Goal: Information Seeking & Learning: Learn about a topic

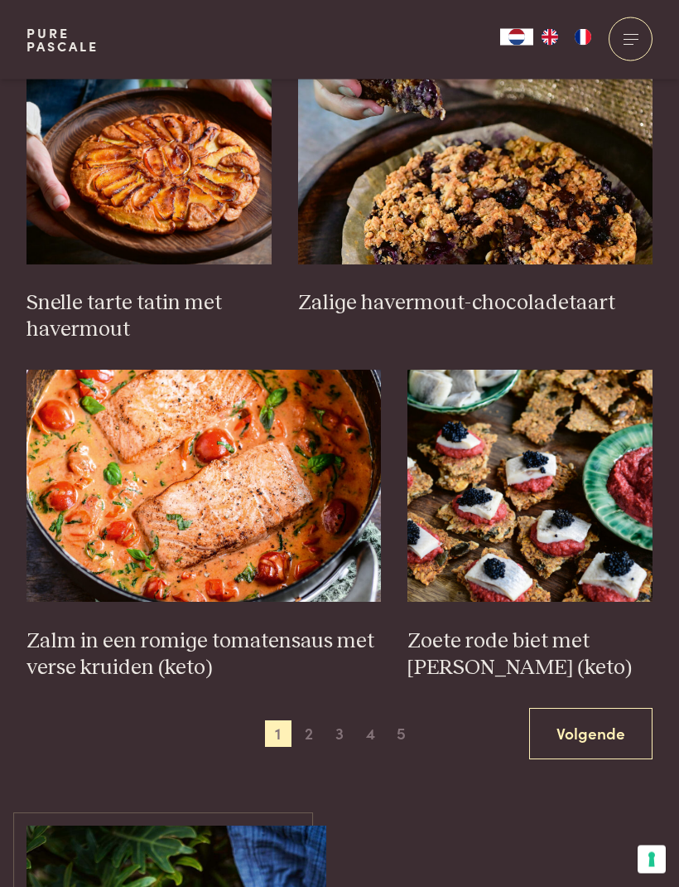
scroll to position [2142, 0]
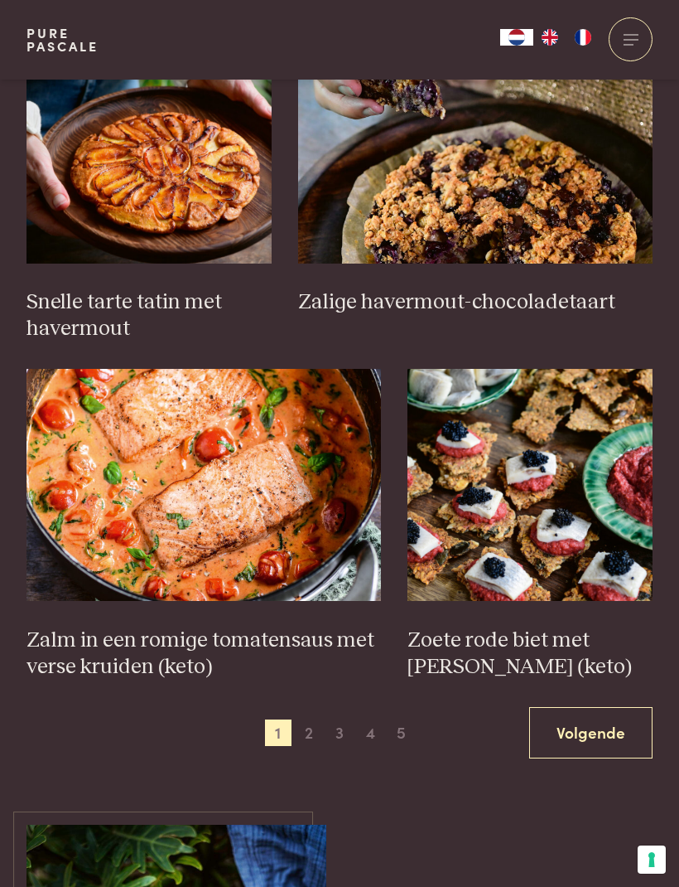
click at [321, 719] on span "2" at bounding box center [309, 732] width 27 height 27
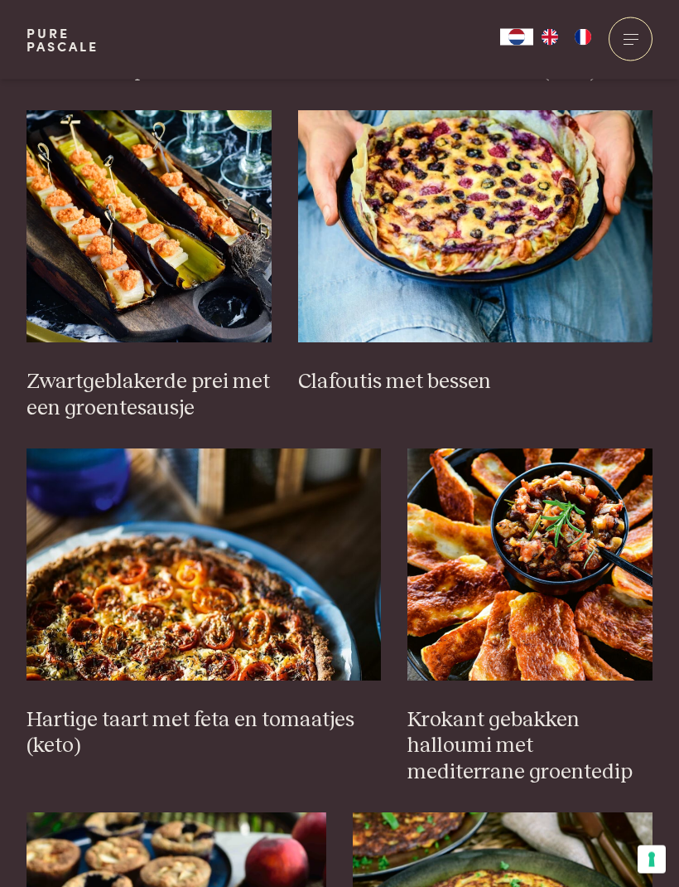
scroll to position [1023, 0]
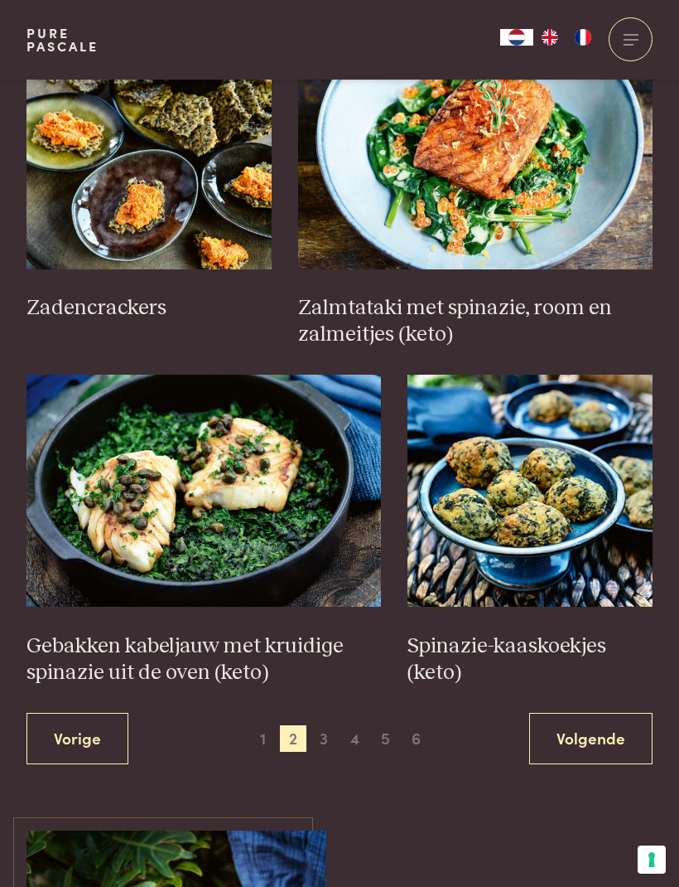
click at [324, 725] on span "3" at bounding box center [324, 738] width 27 height 27
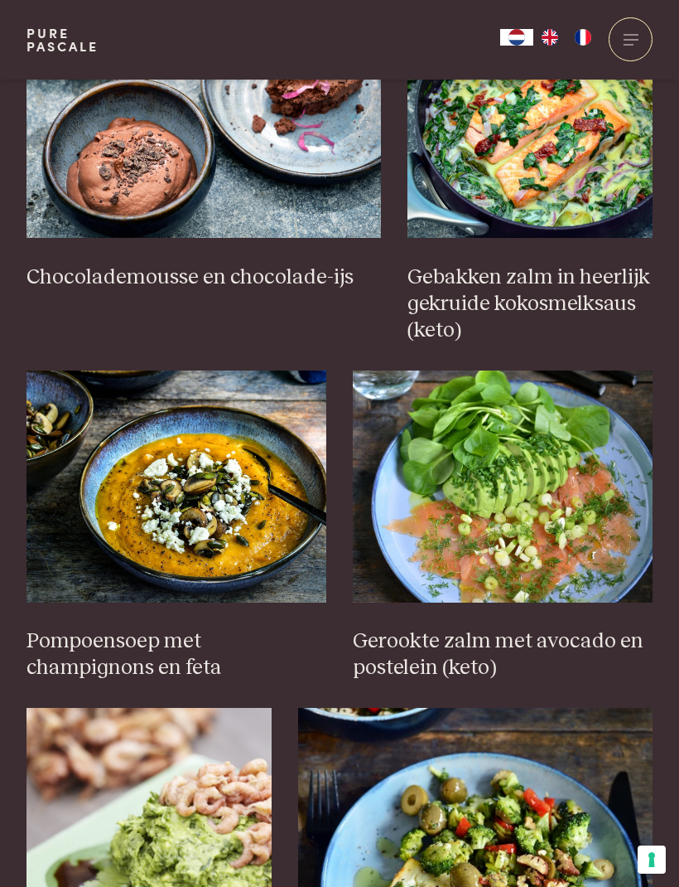
scroll to position [1557, 0]
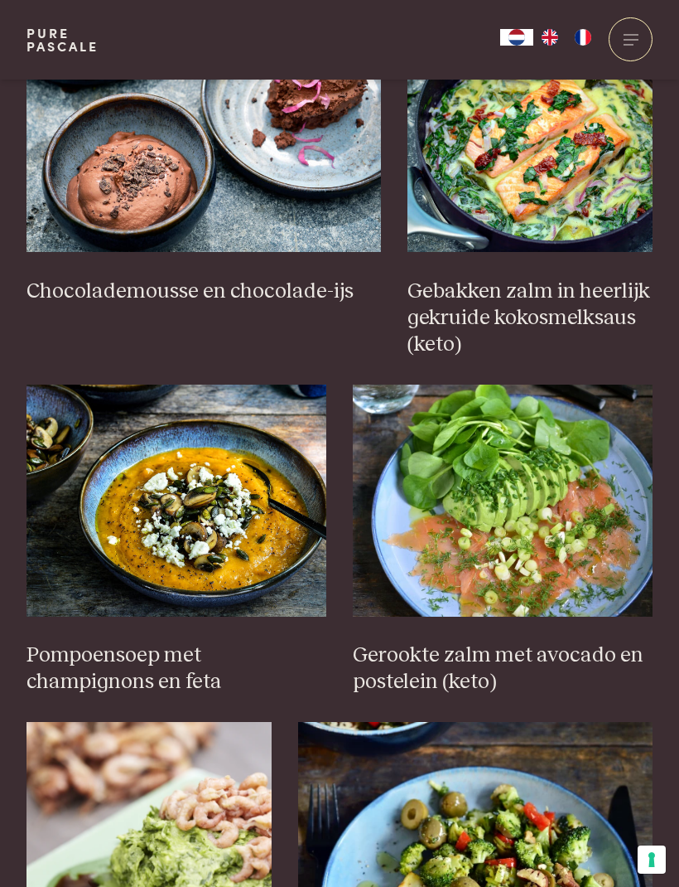
click at [561, 642] on h3 "Gerookte zalm met avocado en postelein (keto)" at bounding box center [503, 668] width 300 height 53
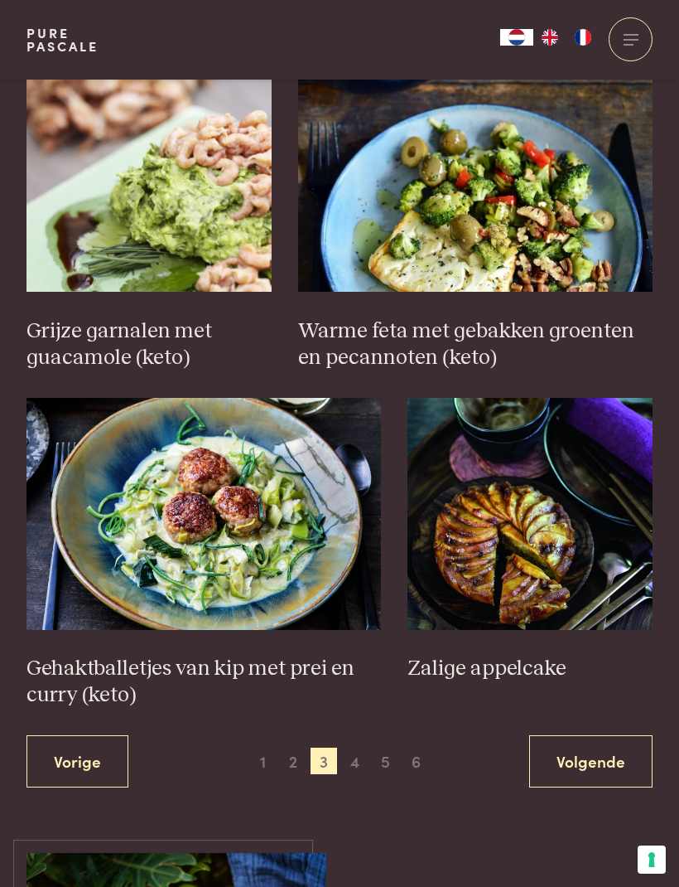
scroll to position [2246, 0]
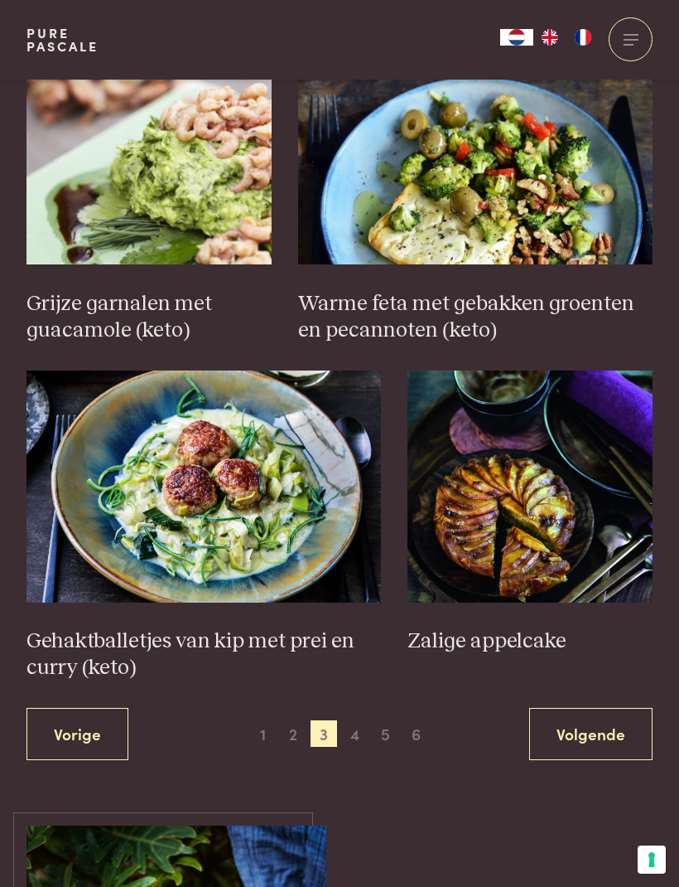
click at [357, 720] on span "4" at bounding box center [355, 733] width 27 height 27
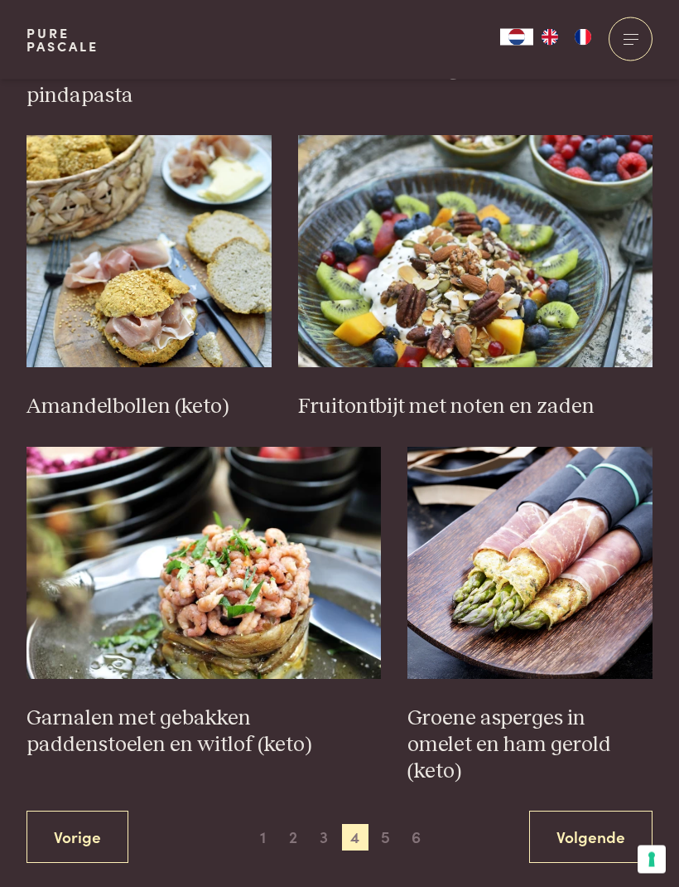
scroll to position [2064, 0]
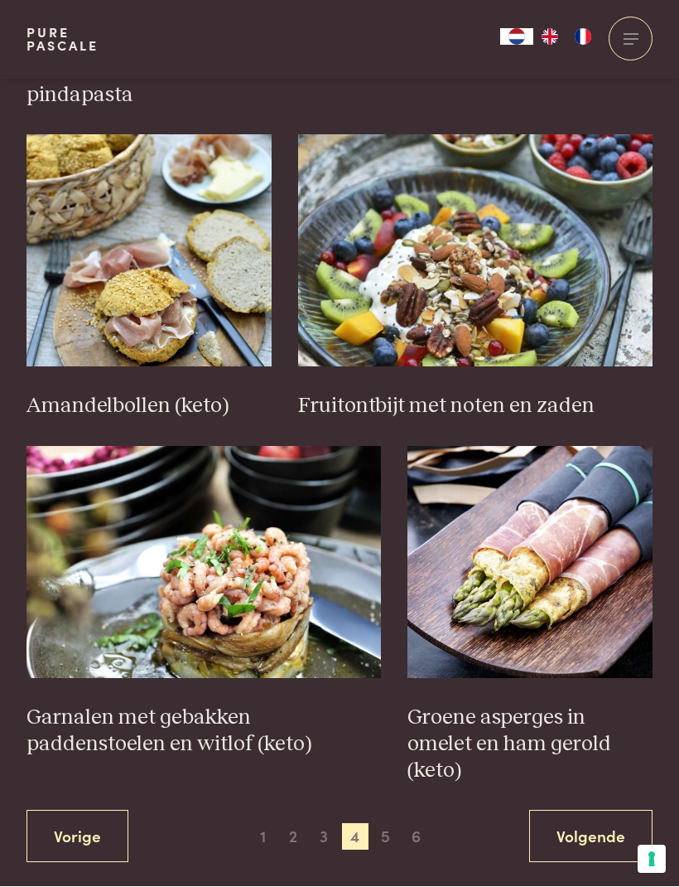
click at [392, 824] on span "5" at bounding box center [386, 837] width 27 height 27
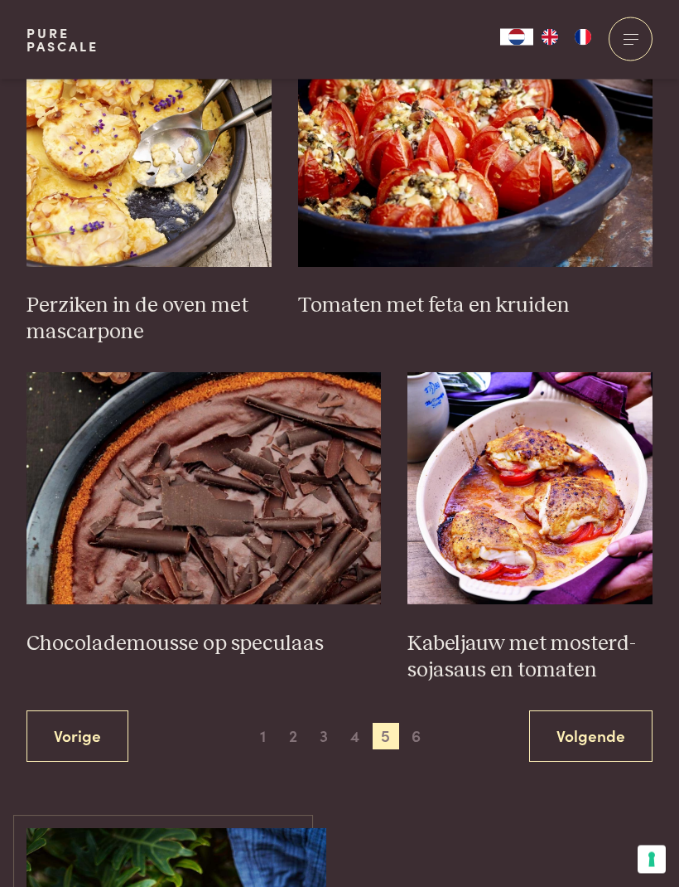
scroll to position [2139, 0]
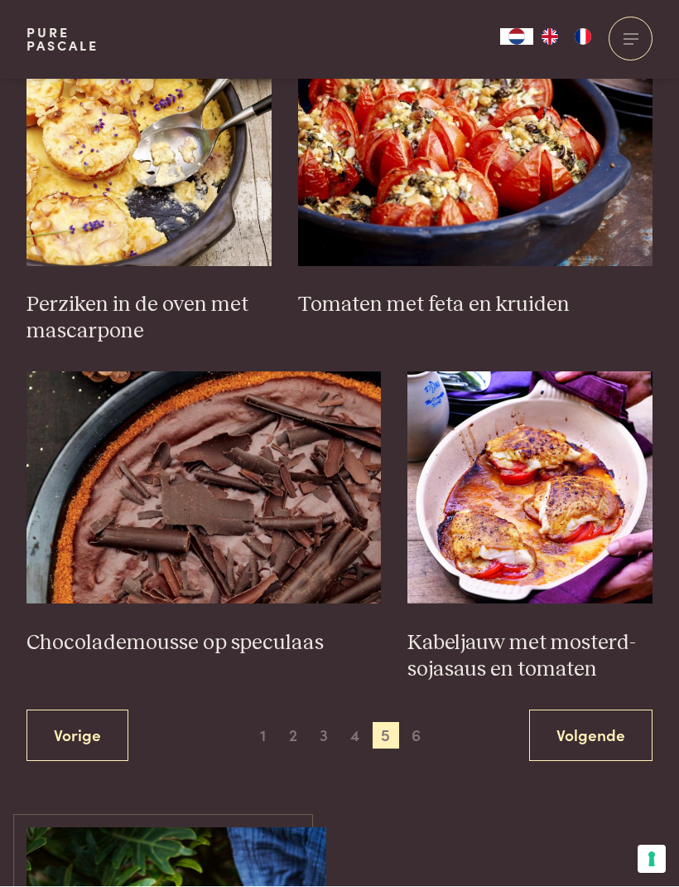
click at [418, 723] on span "6" at bounding box center [417, 736] width 27 height 27
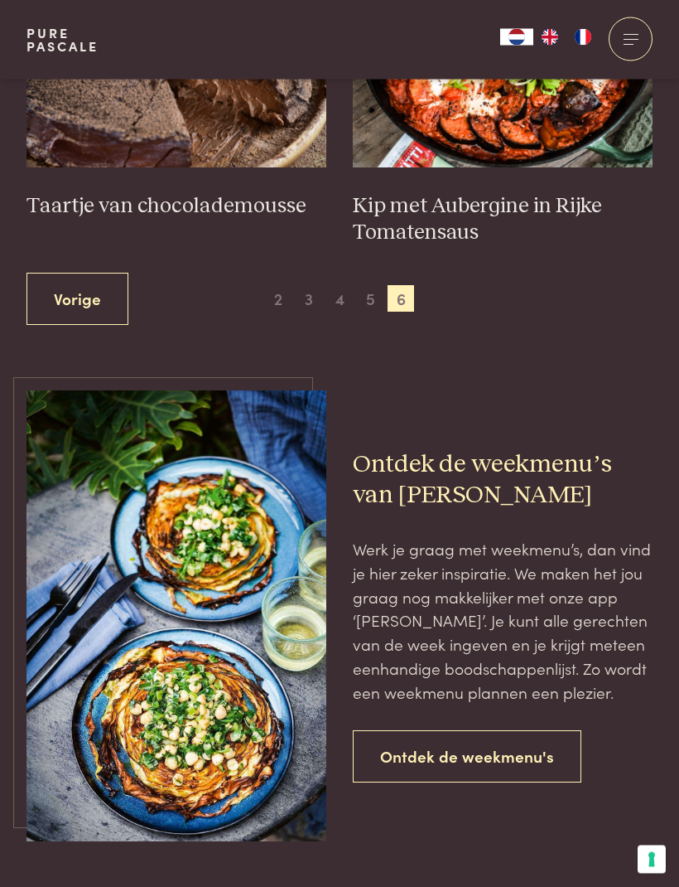
scroll to position [888, 0]
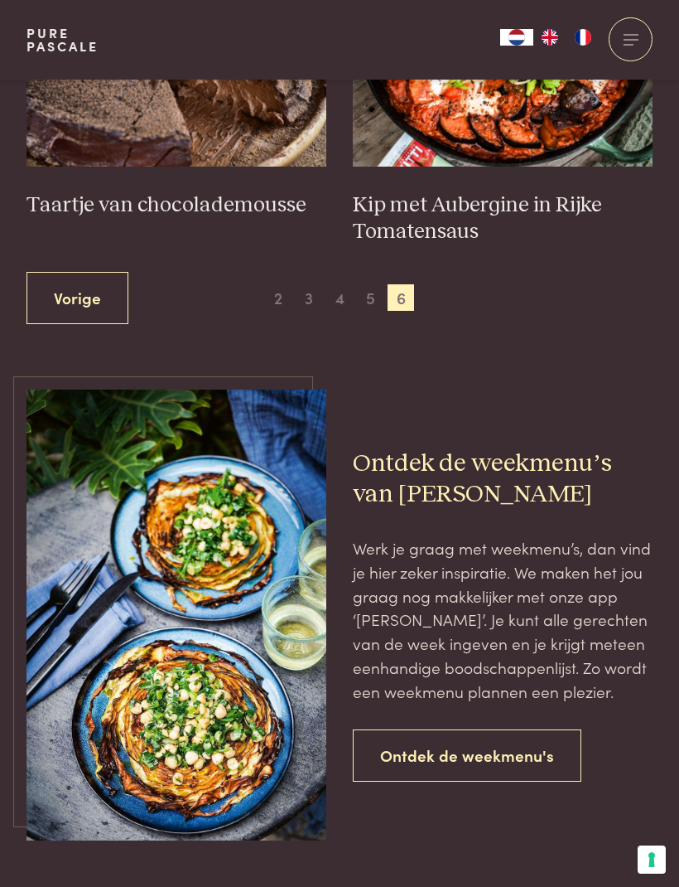
click at [618, 731] on div "Ontdek de weekmenu's" at bounding box center [503, 755] width 300 height 52
click at [502, 742] on link "Ontdek de weekmenu's" at bounding box center [467, 755] width 229 height 52
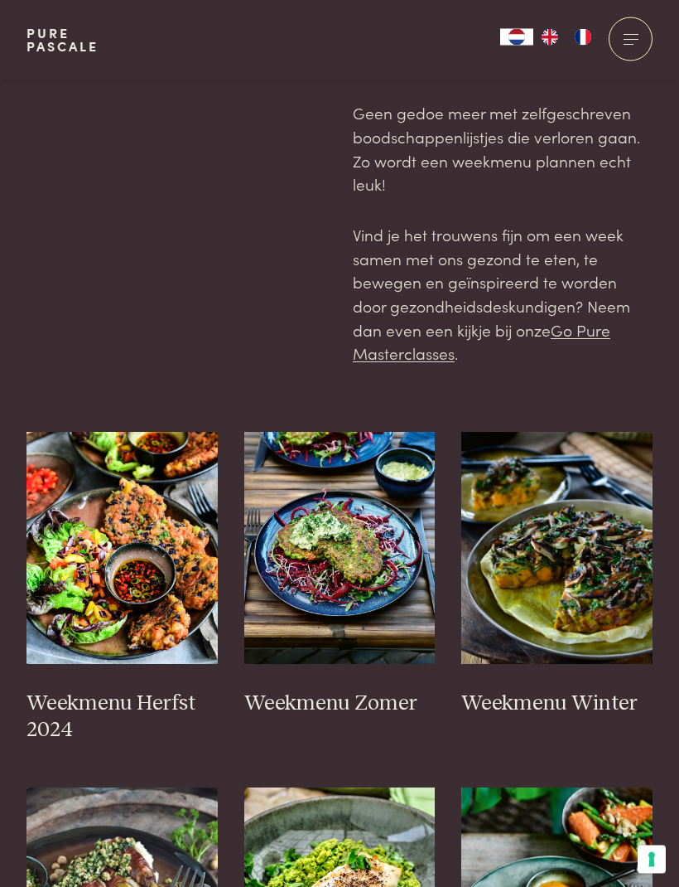
scroll to position [250, 0]
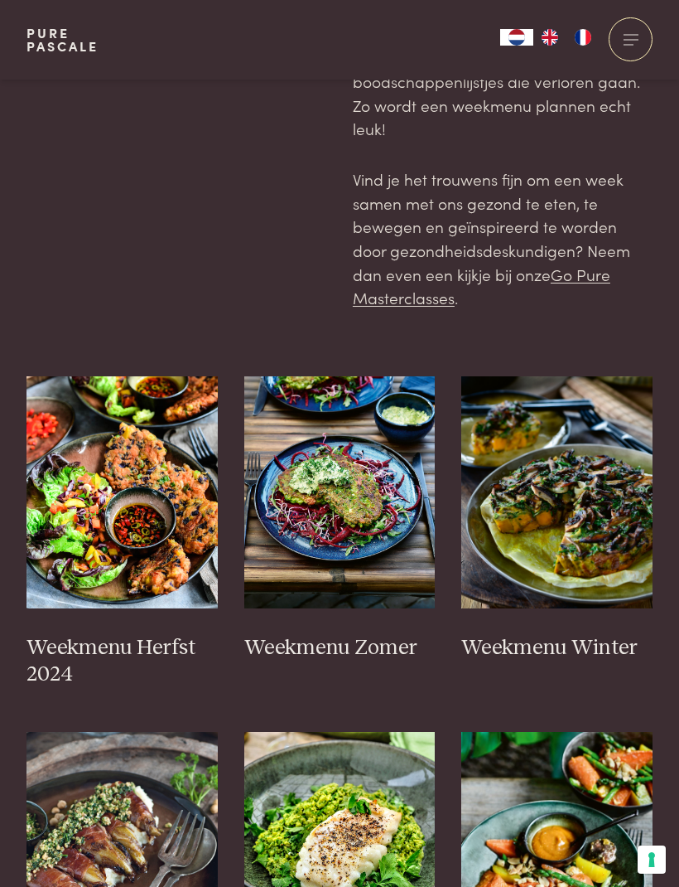
click at [155, 635] on h3 "Weekmenu Herfst 2024" at bounding box center [122, 661] width 191 height 53
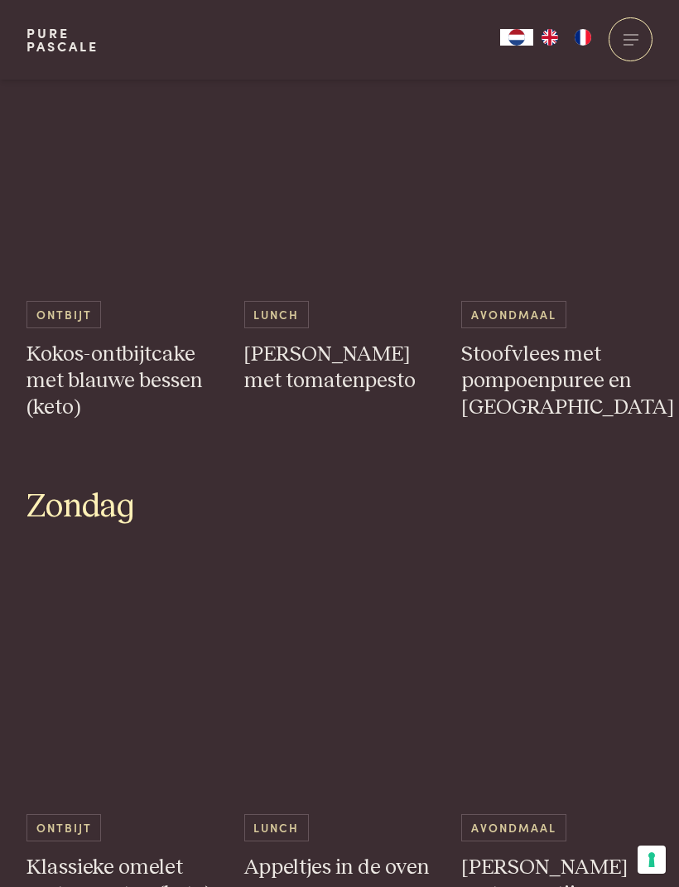
scroll to position [3466, 0]
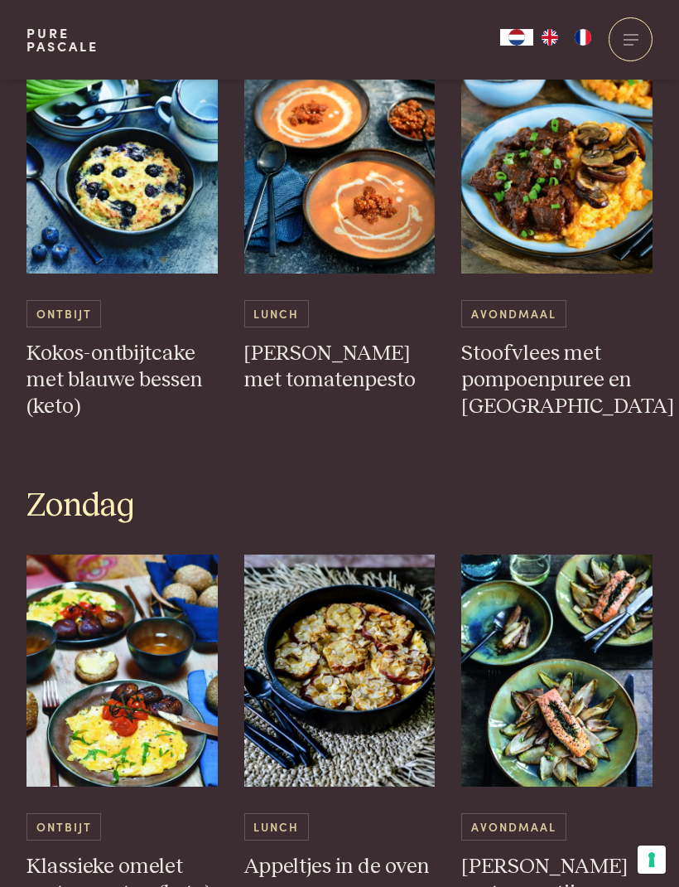
click at [560, 731] on link "Avondmaal Zalm met verse tijm en witlof in miso (keto)" at bounding box center [557, 743] width 191 height 379
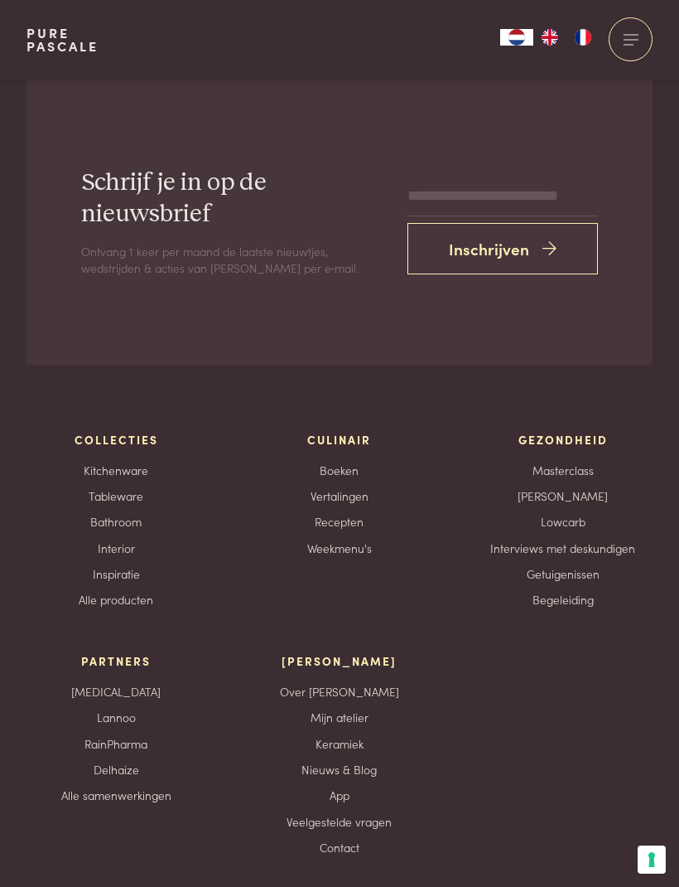
scroll to position [5393, 0]
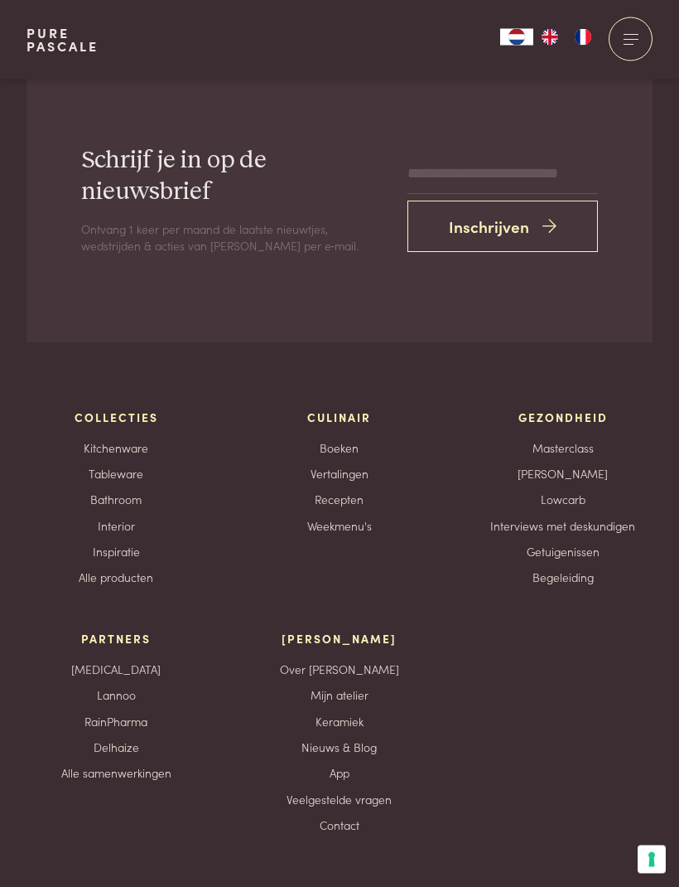
click at [633, 707] on div "Collecties Kitchenware Tableware Bathroom Interior Inspiratie Alle producten Cu…" at bounding box center [340, 621] width 626 height 425
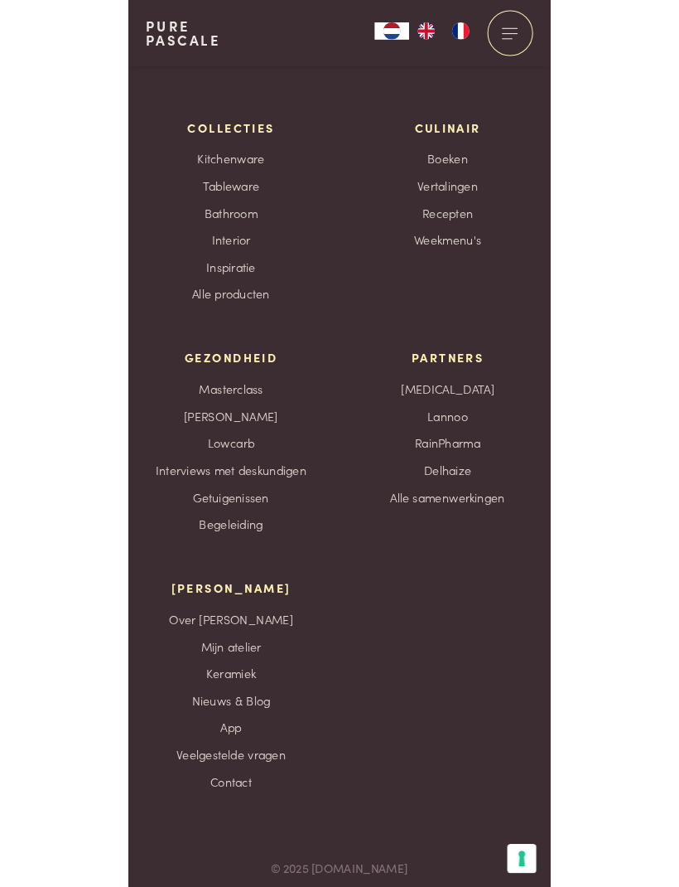
scroll to position [5394, 0]
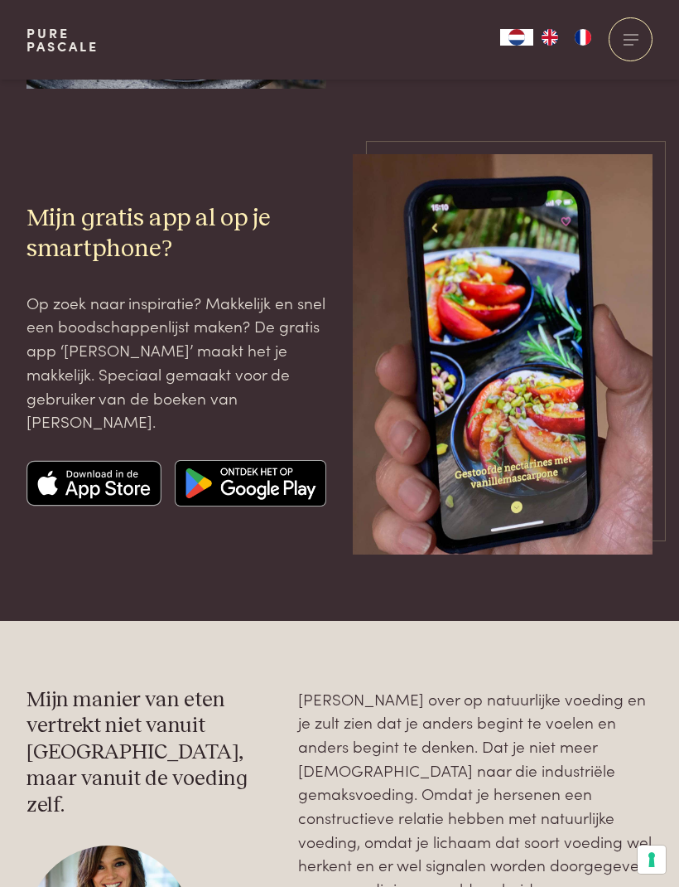
scroll to position [1328, 0]
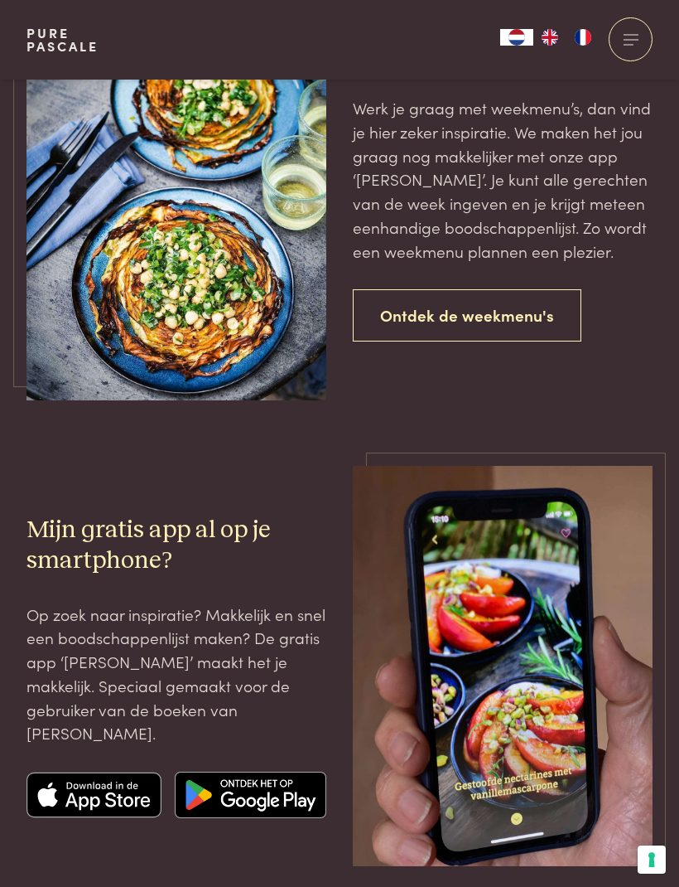
scroll to position [1954, 0]
